Goal: Task Accomplishment & Management: Use online tool/utility

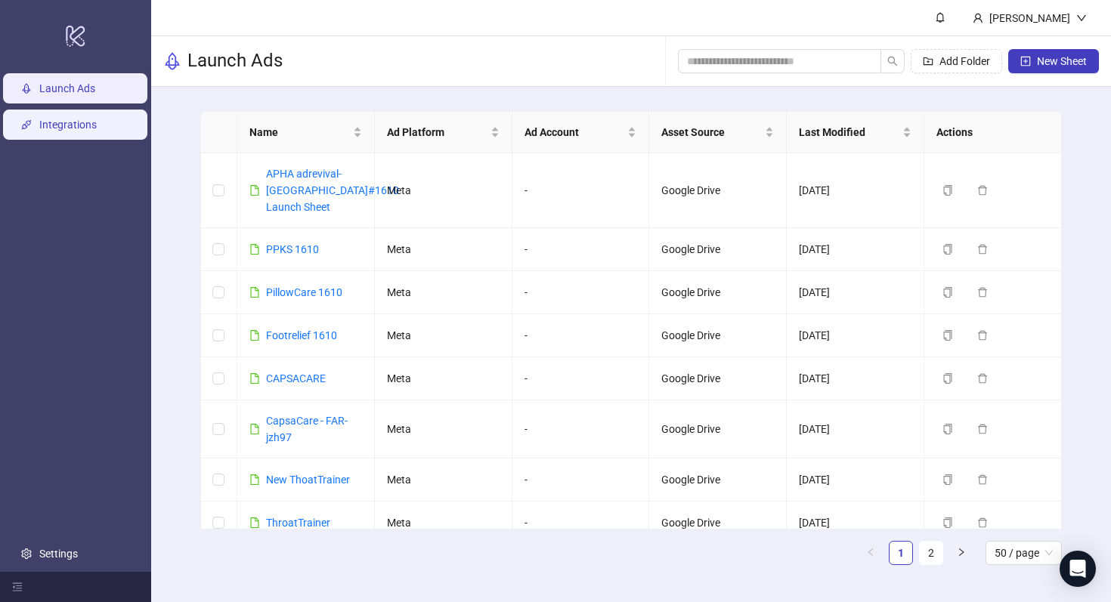
click at [97, 126] on link "Integrations" at bounding box center [67, 125] width 57 height 12
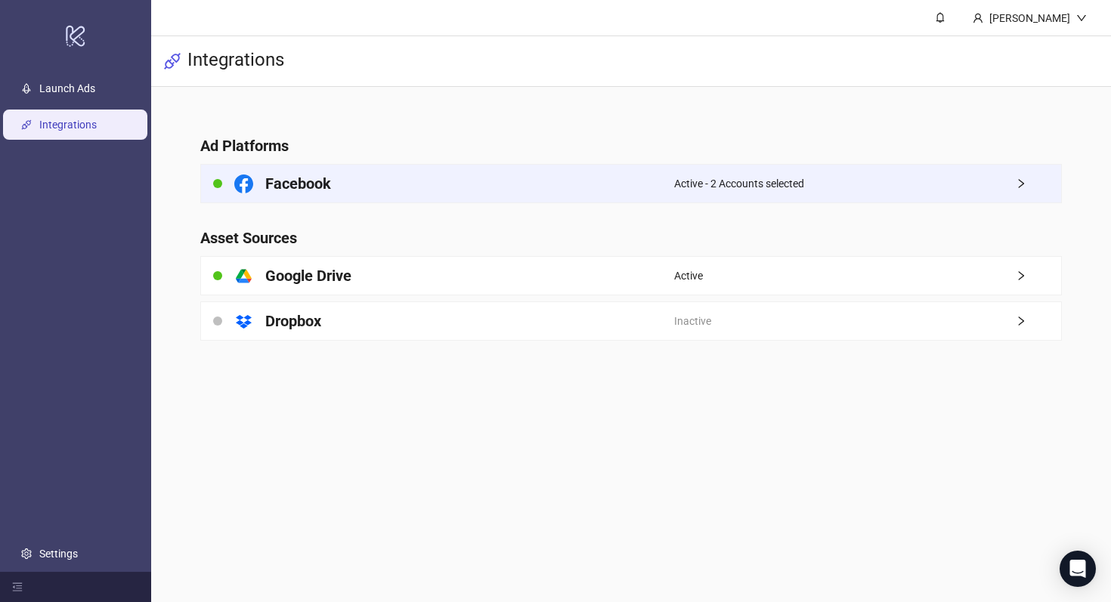
click at [372, 175] on div "Facebook" at bounding box center [437, 184] width 473 height 38
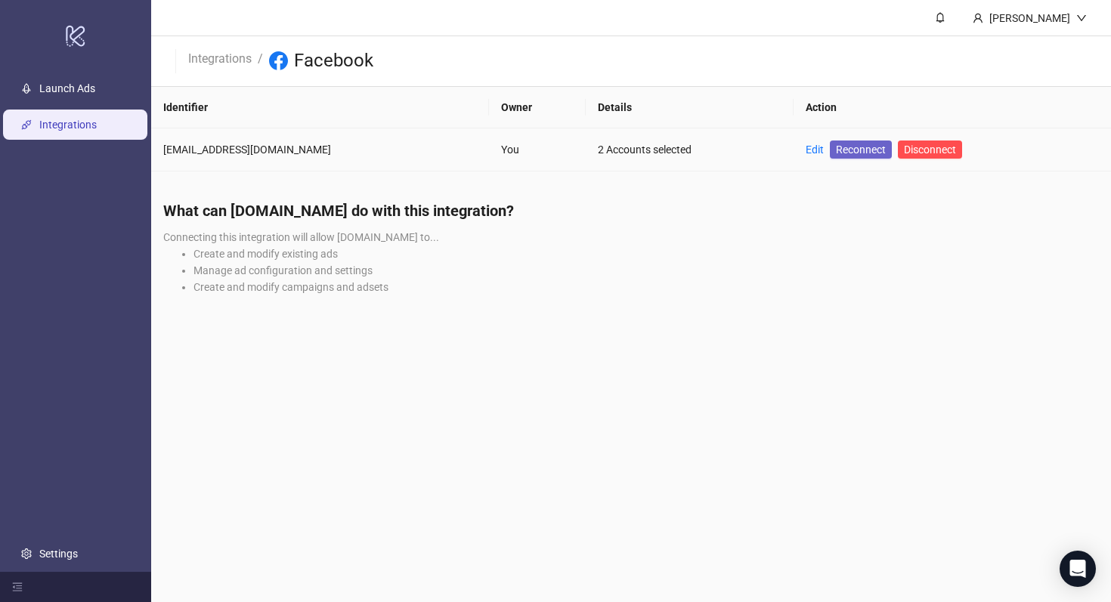
click at [845, 141] on link "Reconnect" at bounding box center [861, 150] width 62 height 18
